Goal: Information Seeking & Learning: Find specific fact

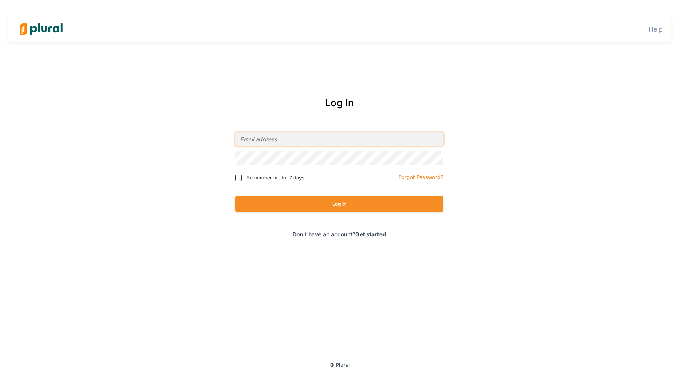
click at [302, 137] on input "email" at bounding box center [339, 139] width 208 height 14
type input "[EMAIL_ADDRESS][DOMAIN_NAME]"
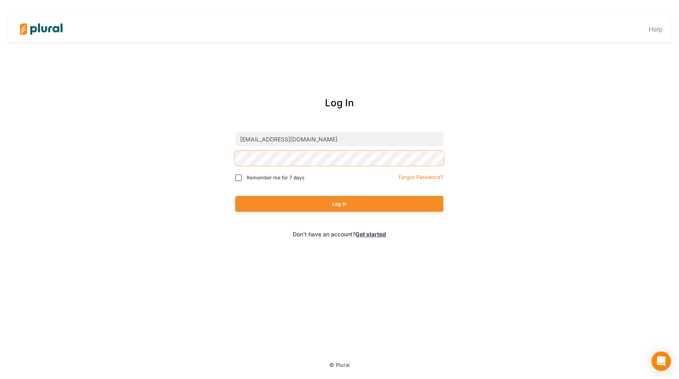
click at [235, 196] on button "Log In" at bounding box center [339, 204] width 208 height 16
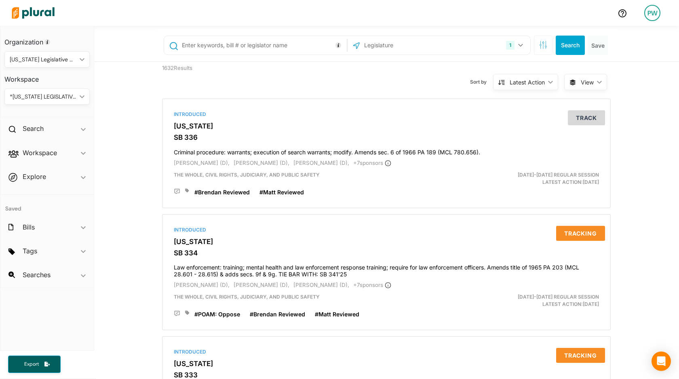
click at [263, 51] on input "text" at bounding box center [263, 45] width 164 height 15
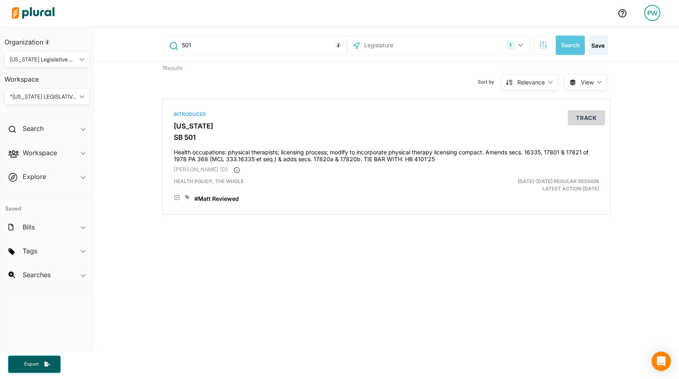
click at [201, 45] on input "501" at bounding box center [263, 45] width 164 height 15
type input "4101"
